Goal: Task Accomplishment & Management: Use online tool/utility

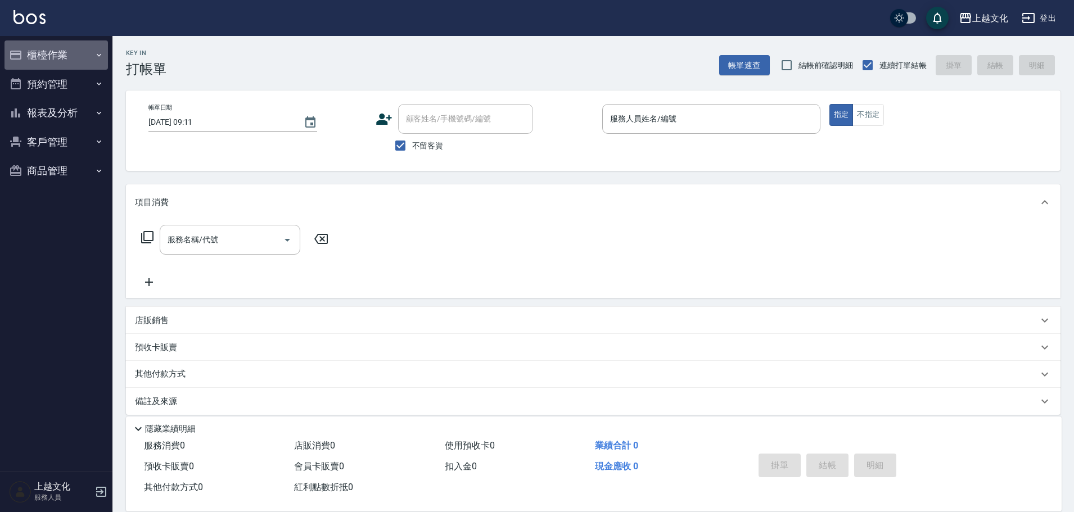
click at [53, 61] on button "櫃檯作業" at bounding box center [55, 54] width 103 height 29
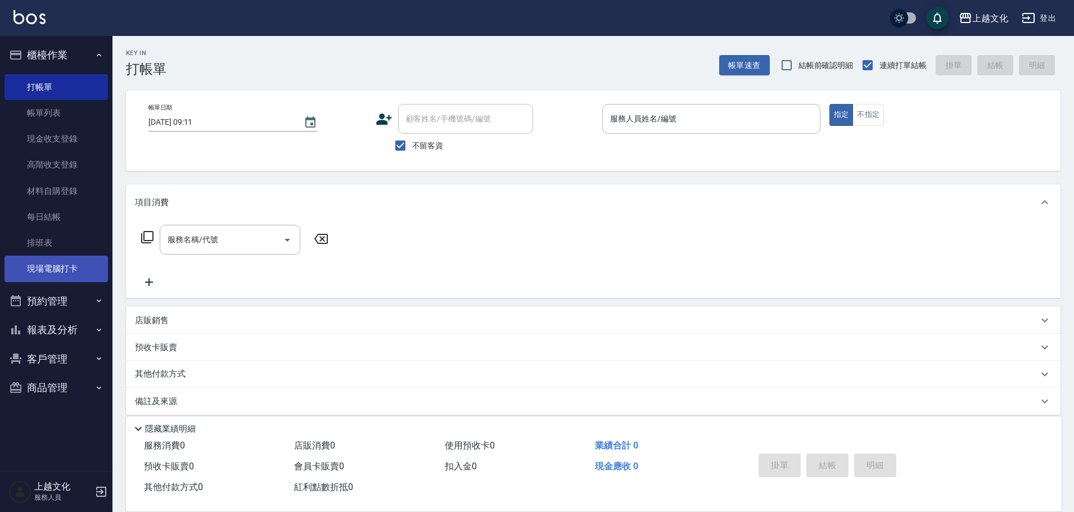
click at [44, 272] on link "現場電腦打卡" at bounding box center [55, 269] width 103 height 26
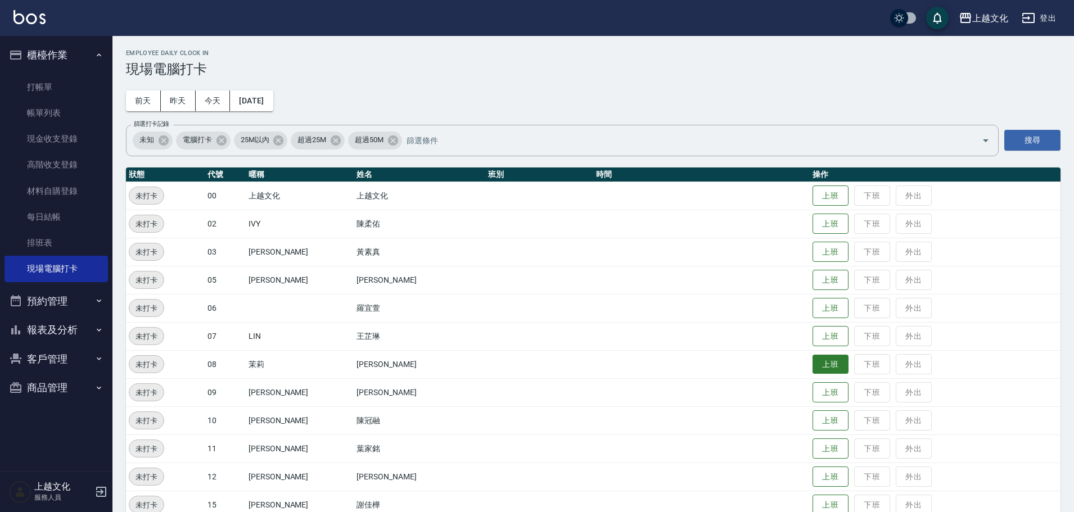
click at [829, 363] on button "上班" at bounding box center [831, 365] width 36 height 20
click at [828, 363] on button "上班" at bounding box center [831, 365] width 36 height 20
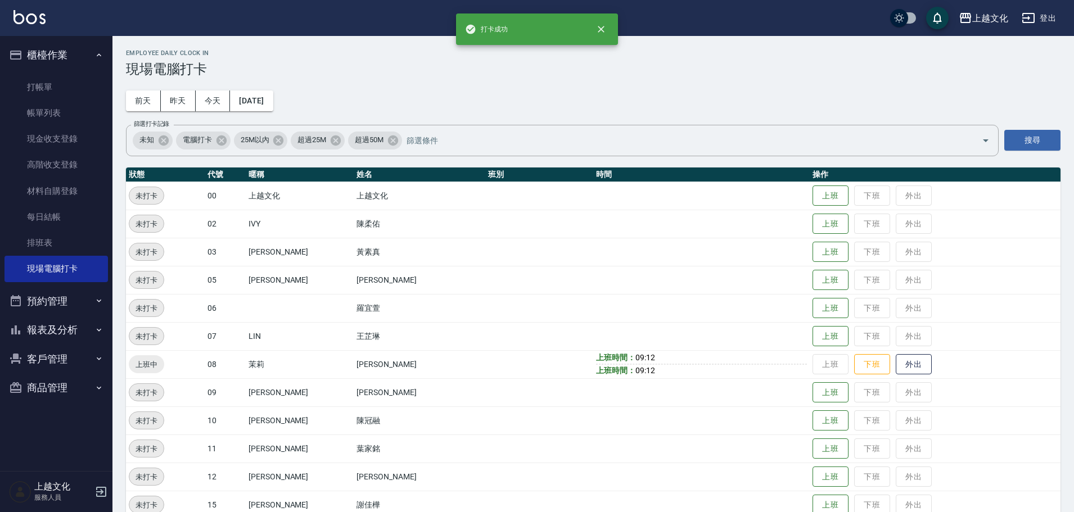
click at [819, 360] on td "上班 下班 外出" at bounding box center [935, 364] width 251 height 28
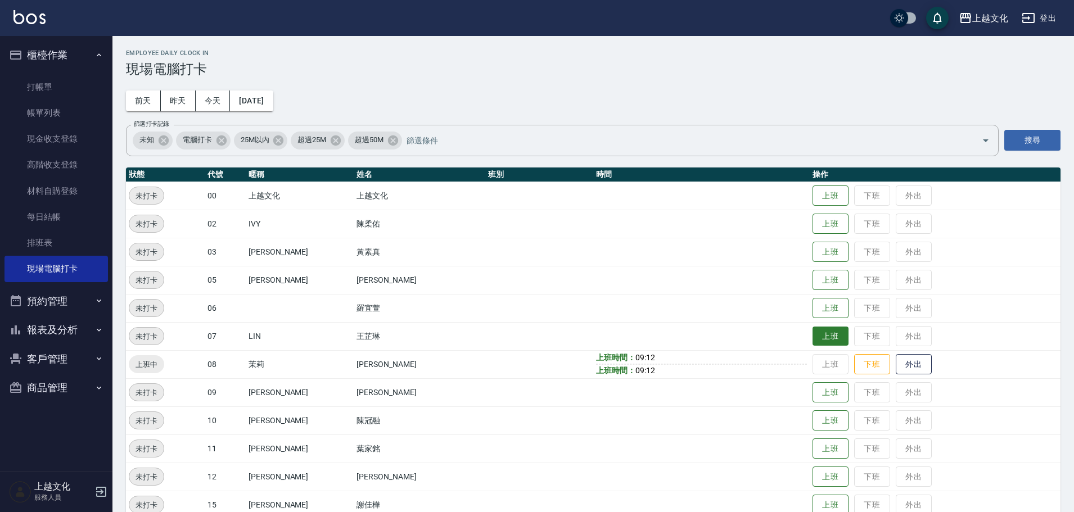
click at [817, 331] on button "上班" at bounding box center [831, 337] width 36 height 20
click at [821, 253] on button "上班" at bounding box center [831, 252] width 36 height 20
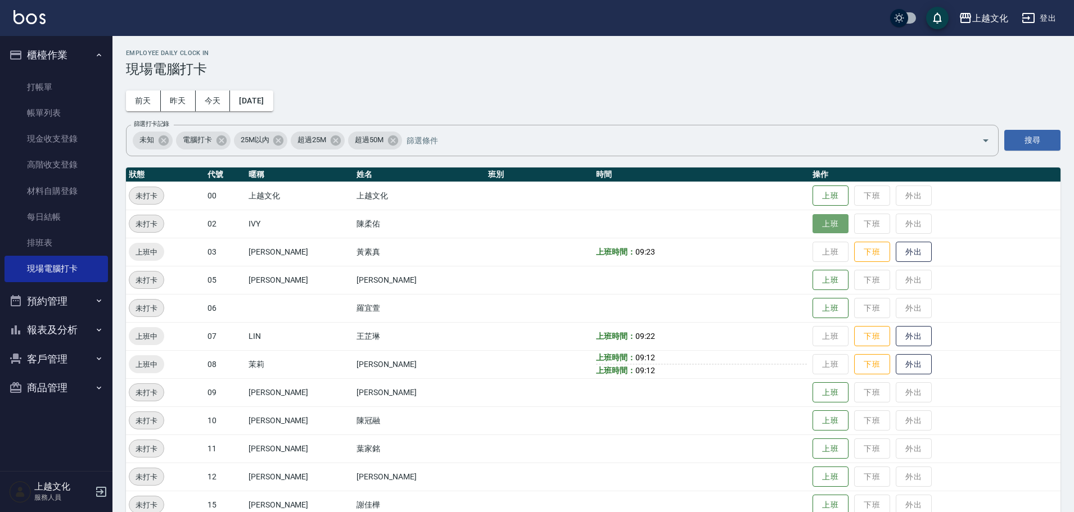
click at [813, 218] on button "上班" at bounding box center [831, 224] width 36 height 20
click at [821, 278] on button "上班" at bounding box center [831, 280] width 36 height 20
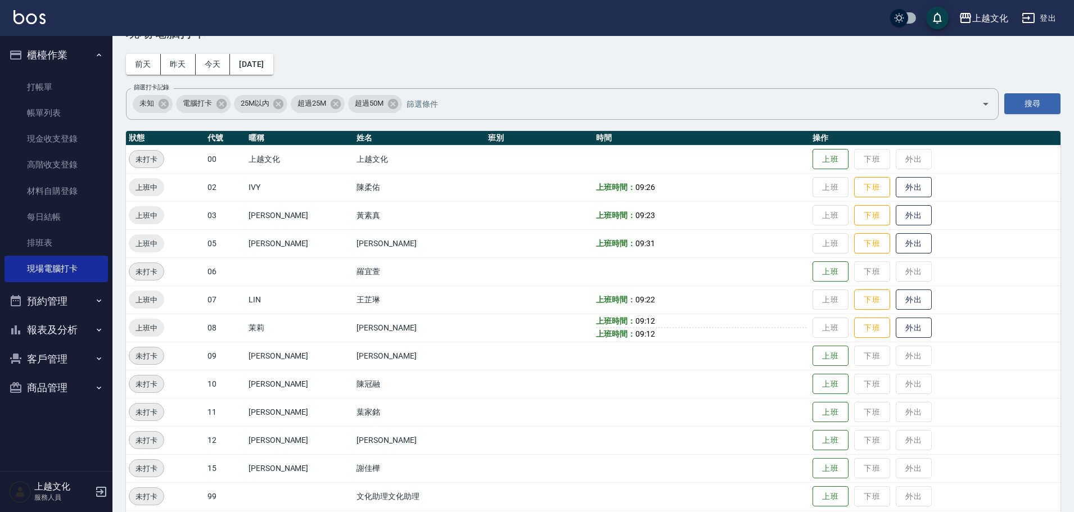
scroll to position [56, 0]
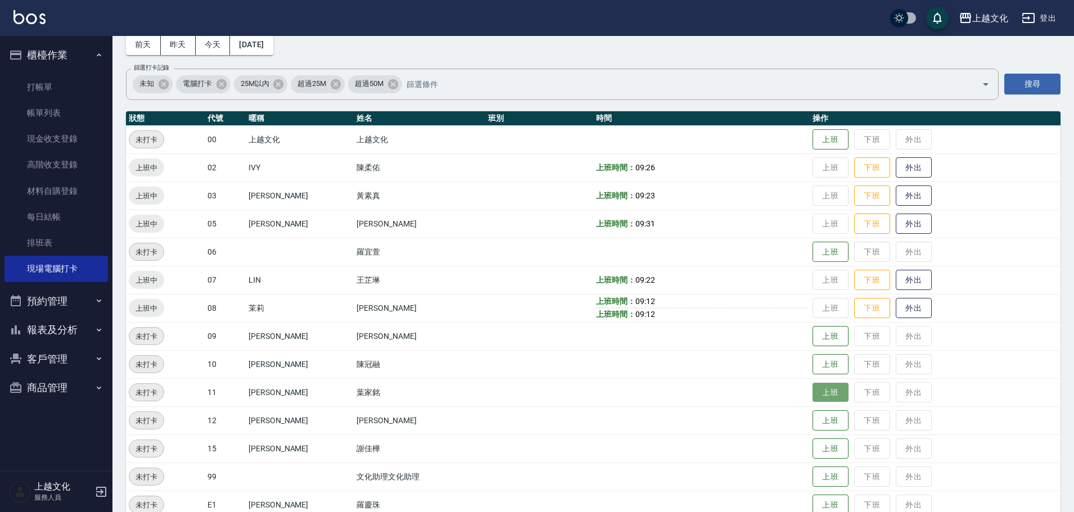
click at [827, 390] on button "上班" at bounding box center [831, 393] width 36 height 20
